Goal: Book appointment/travel/reservation

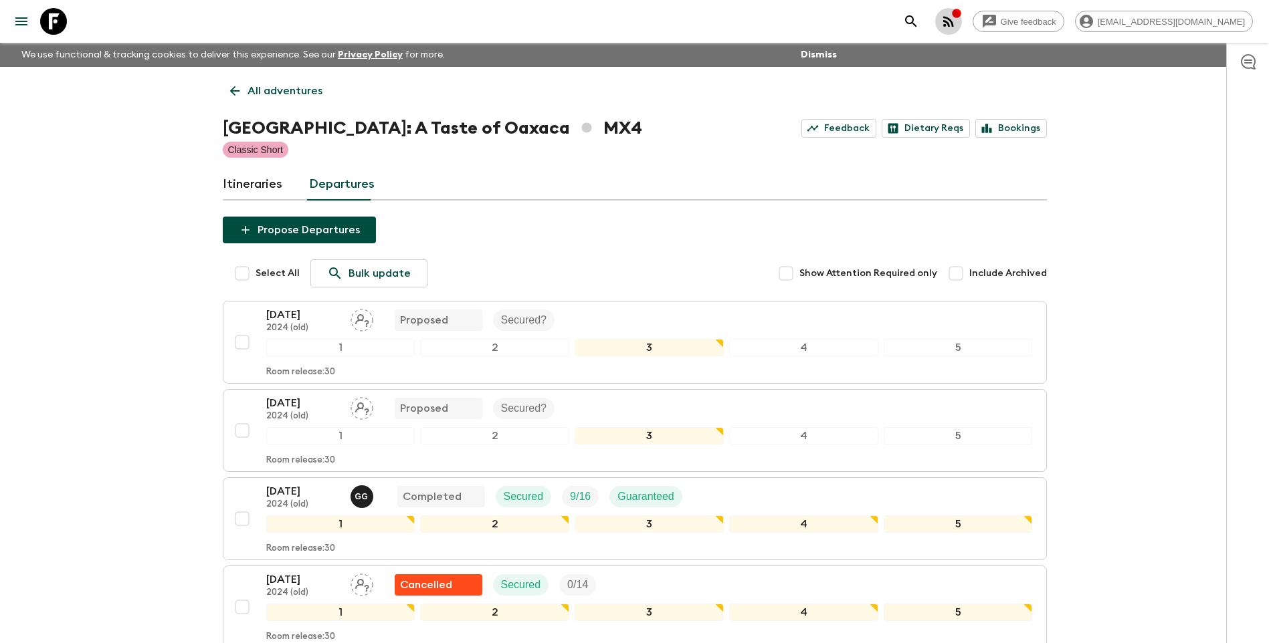
click at [962, 18] on icon "button" at bounding box center [956, 13] width 11 height 11
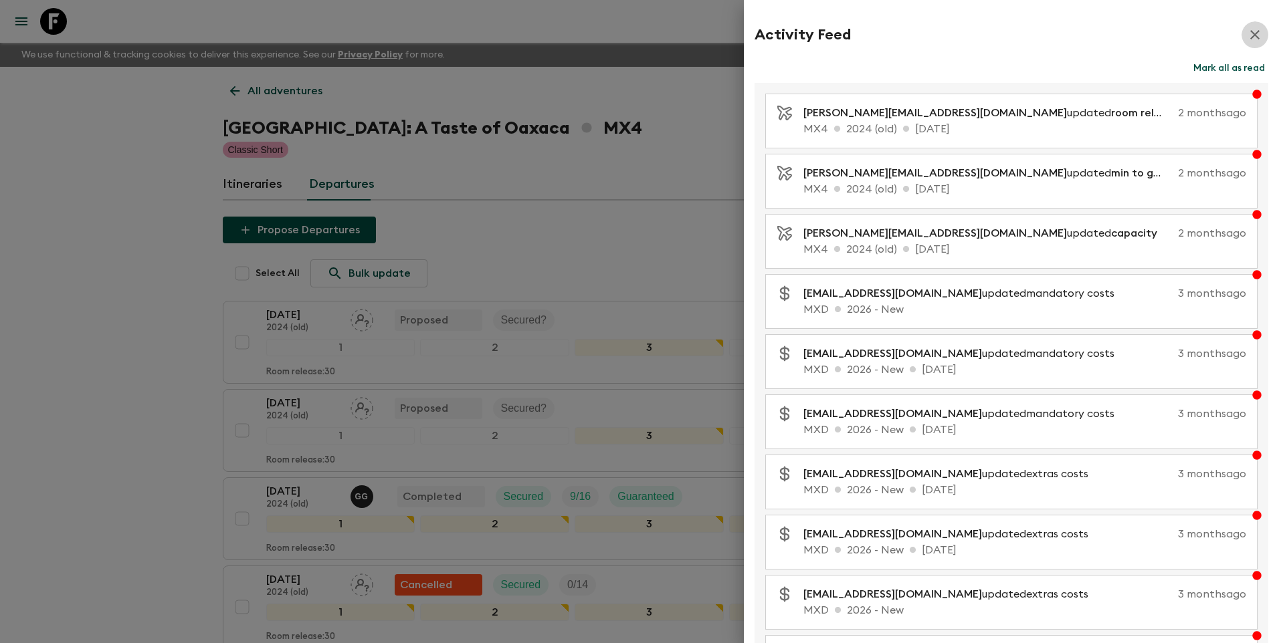
click at [1249, 37] on icon "button" at bounding box center [1255, 35] width 16 height 16
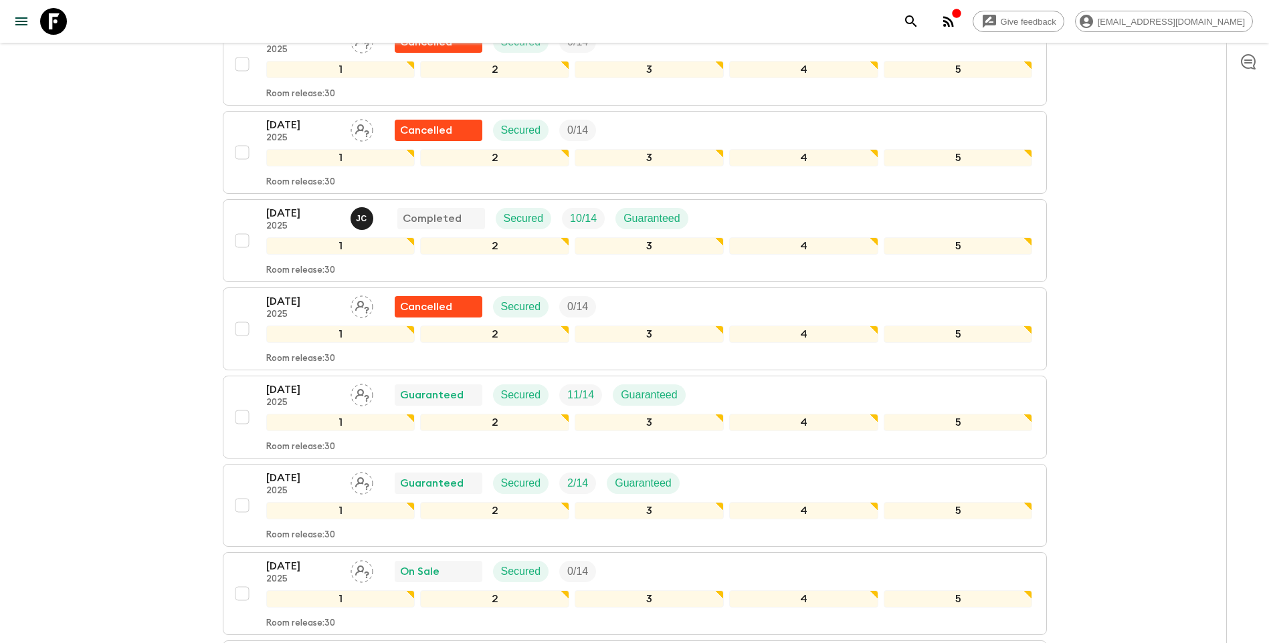
scroll to position [1405, 0]
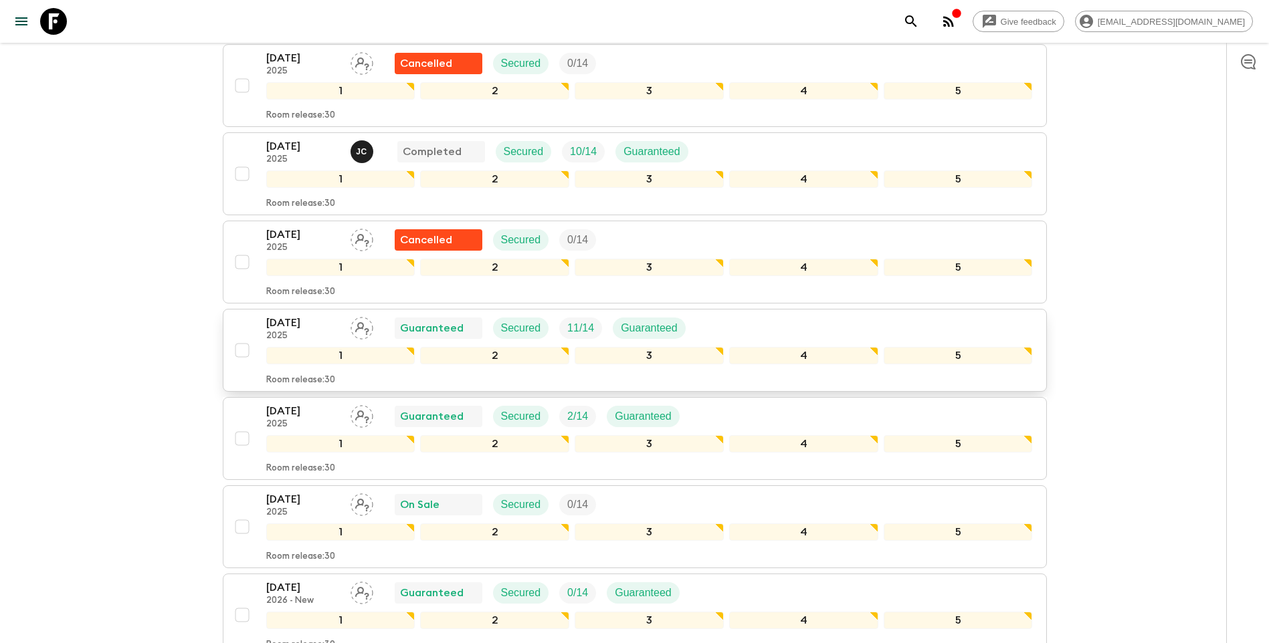
click at [302, 322] on p "[DATE]" at bounding box center [303, 323] width 74 height 16
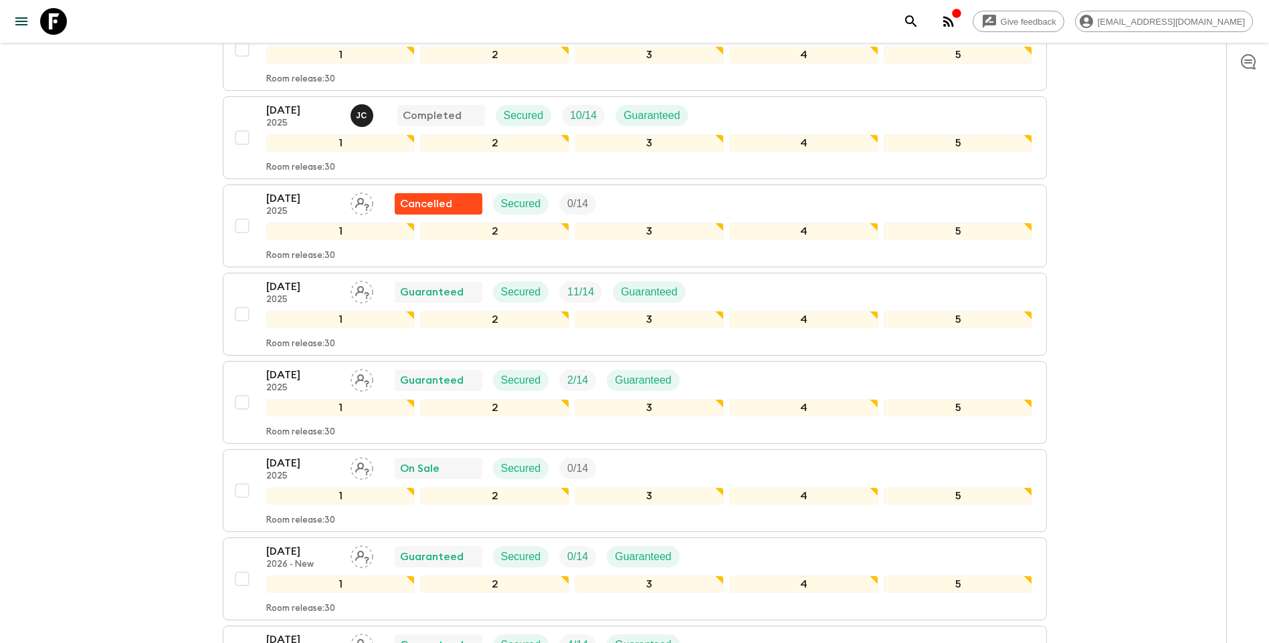
scroll to position [1435, 0]
